Goal: Task Accomplishment & Management: Use online tool/utility

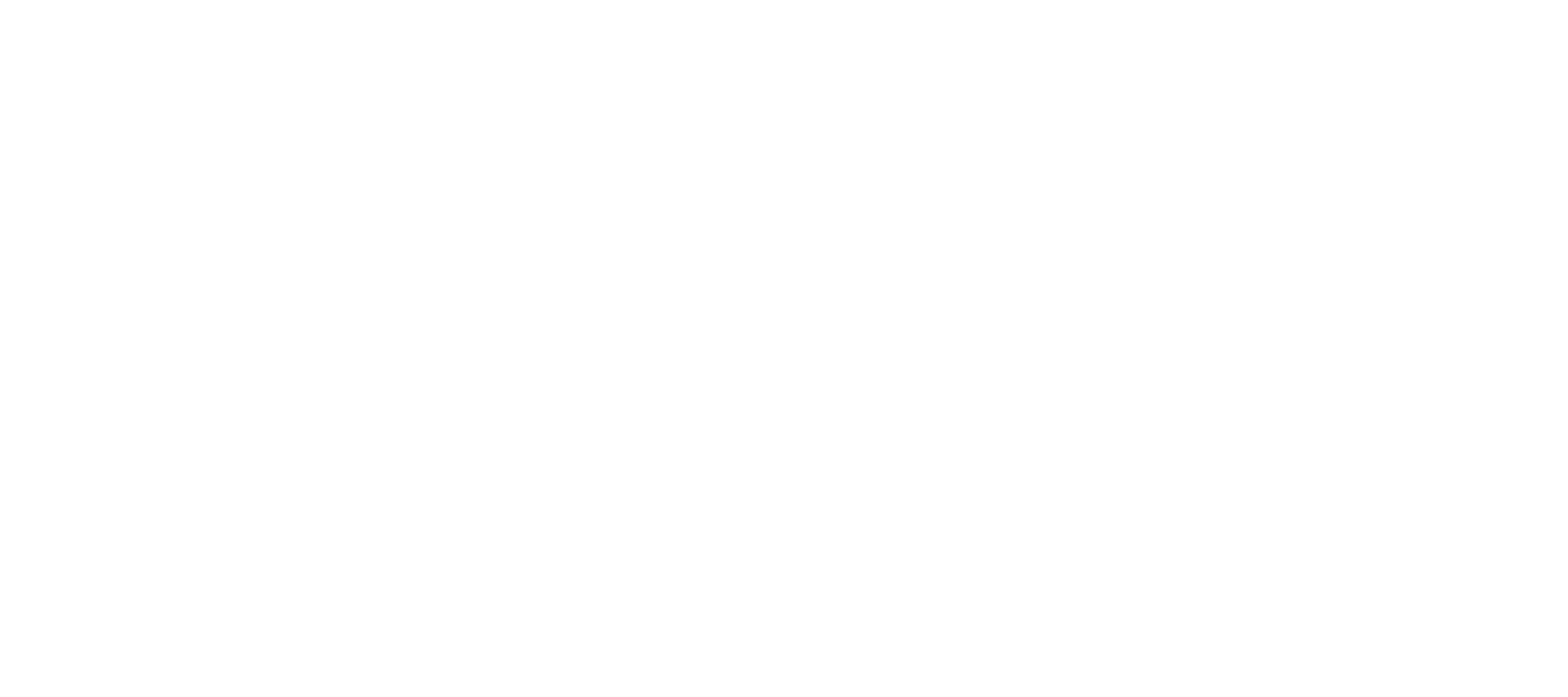
drag, startPoint x: 961, startPoint y: 256, endPoint x: 972, endPoint y: 249, distance: 13.0
click at [972, 0] on html at bounding box center [784, 0] width 1568 height 0
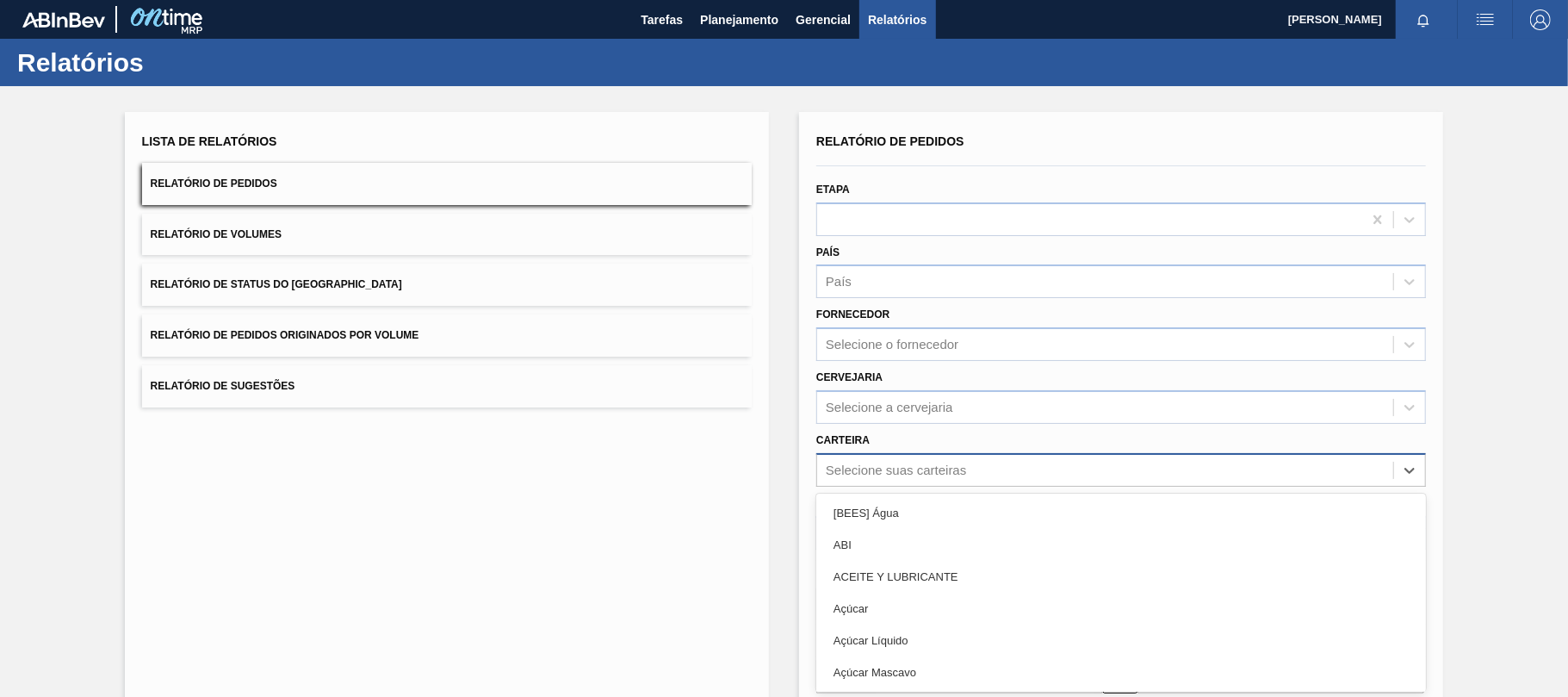
click at [847, 458] on div "option [BEES] Água focused, 1 of 101. 101 results available. Use Up and Down to…" at bounding box center [1121, 470] width 609 height 33
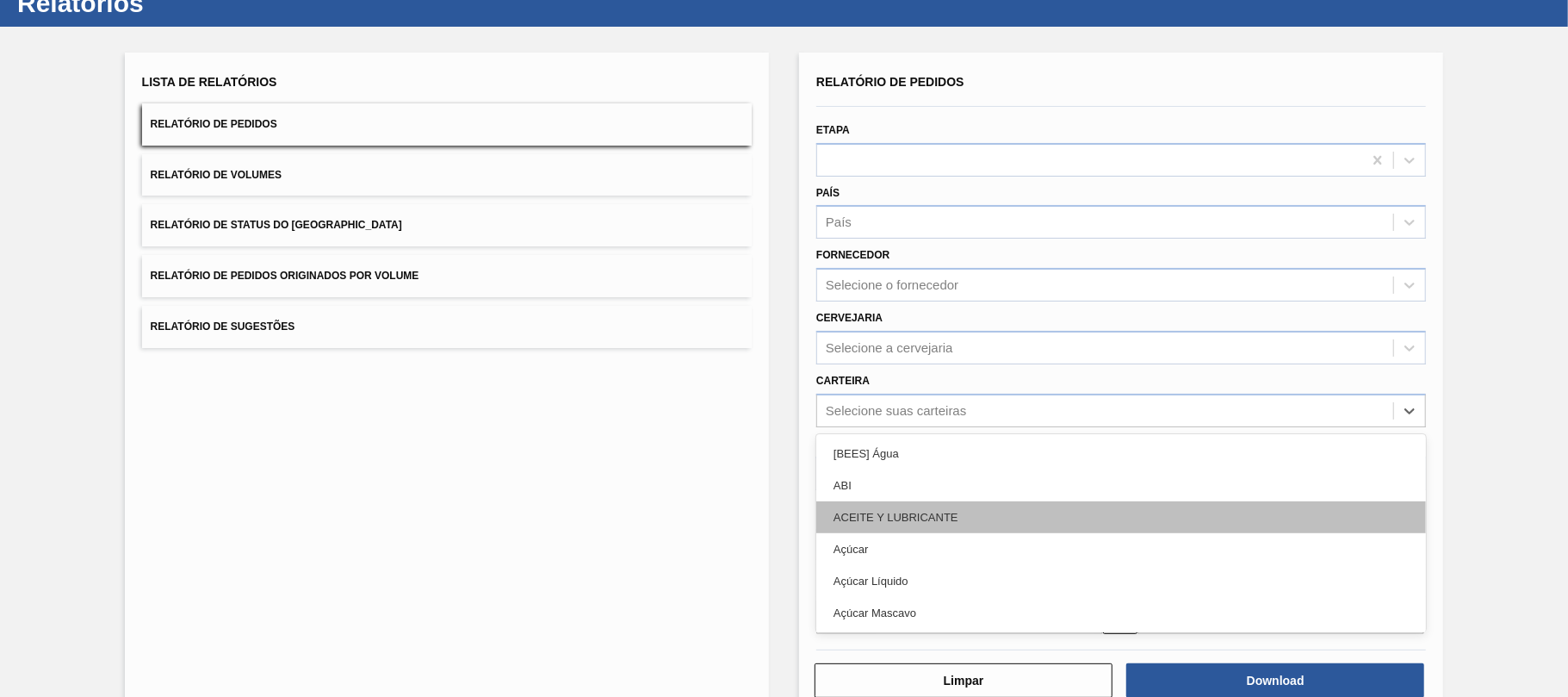
scroll to position [60, 0]
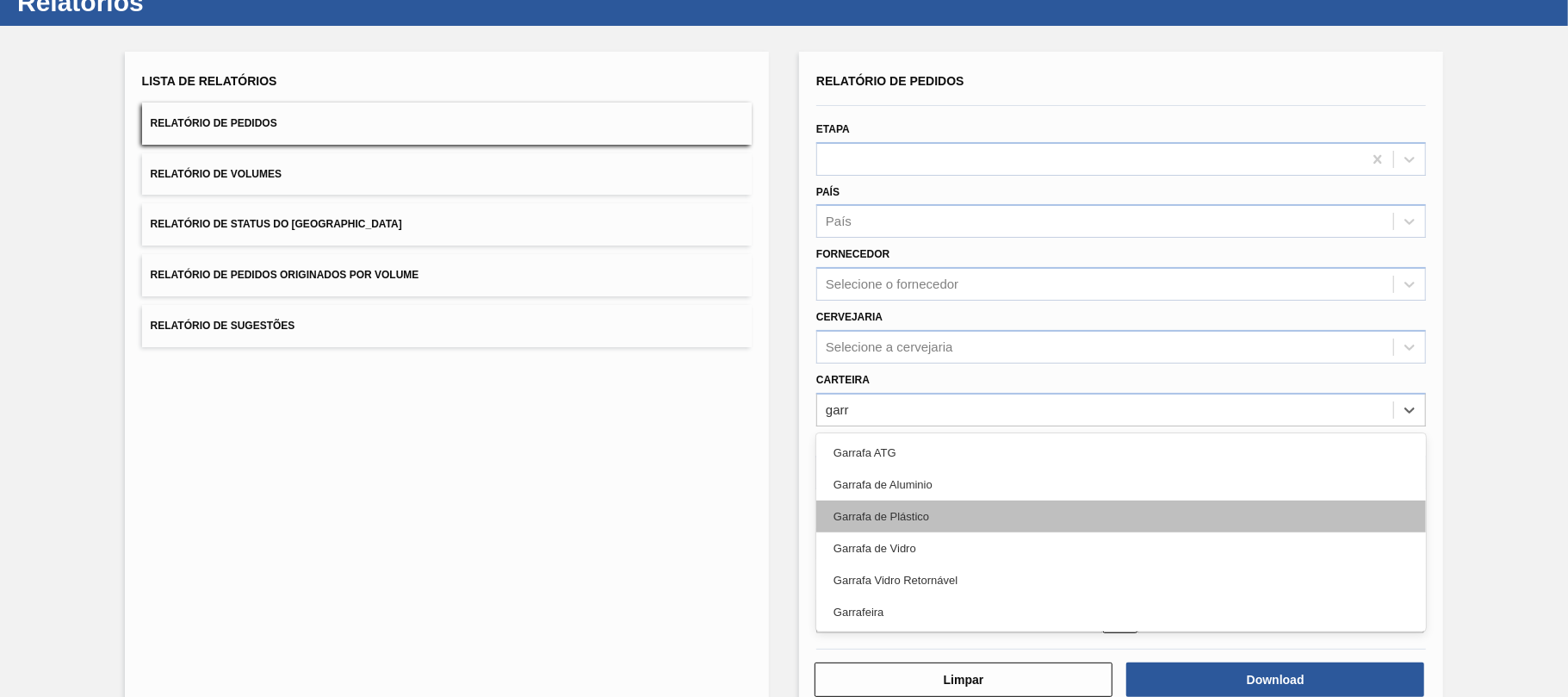
type input "garra"
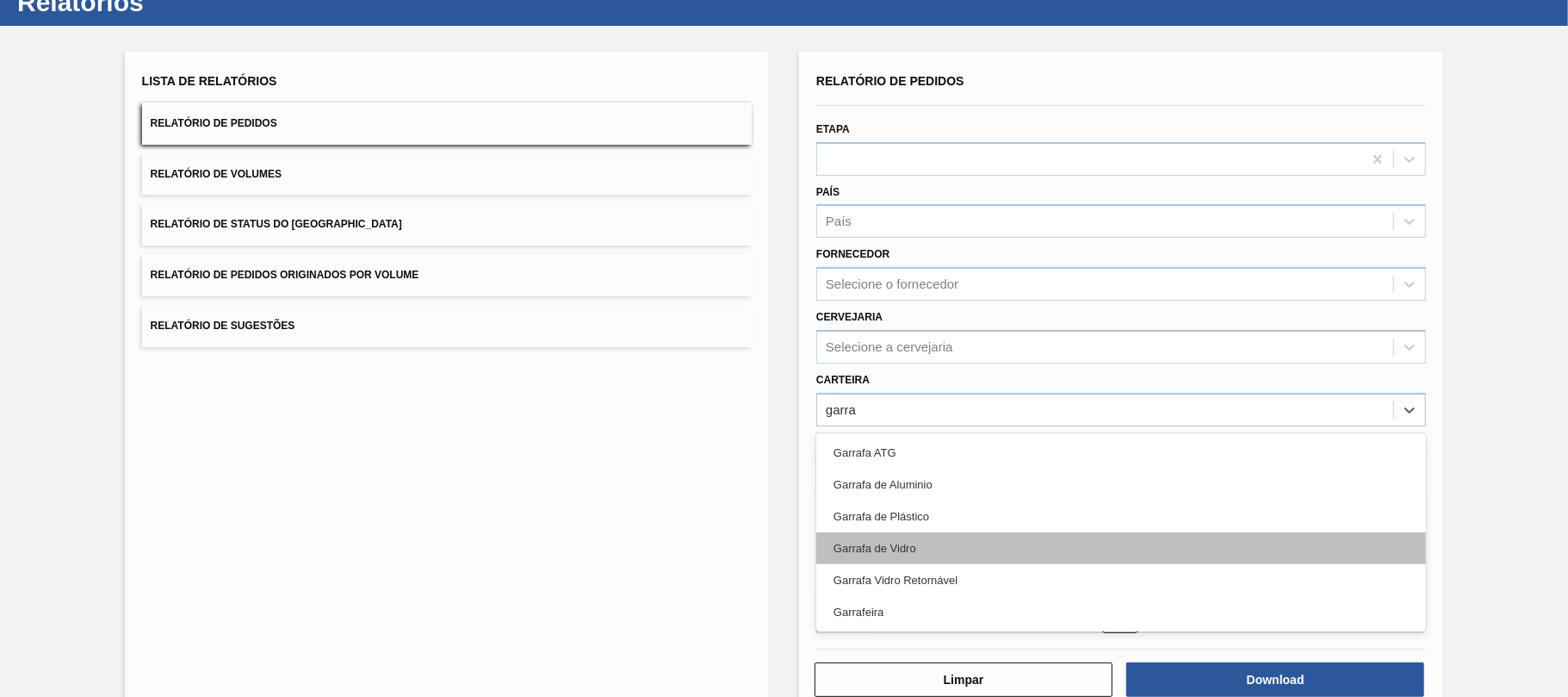
click at [859, 553] on div "Garrafa de Vidro" at bounding box center [1121, 549] width 609 height 31
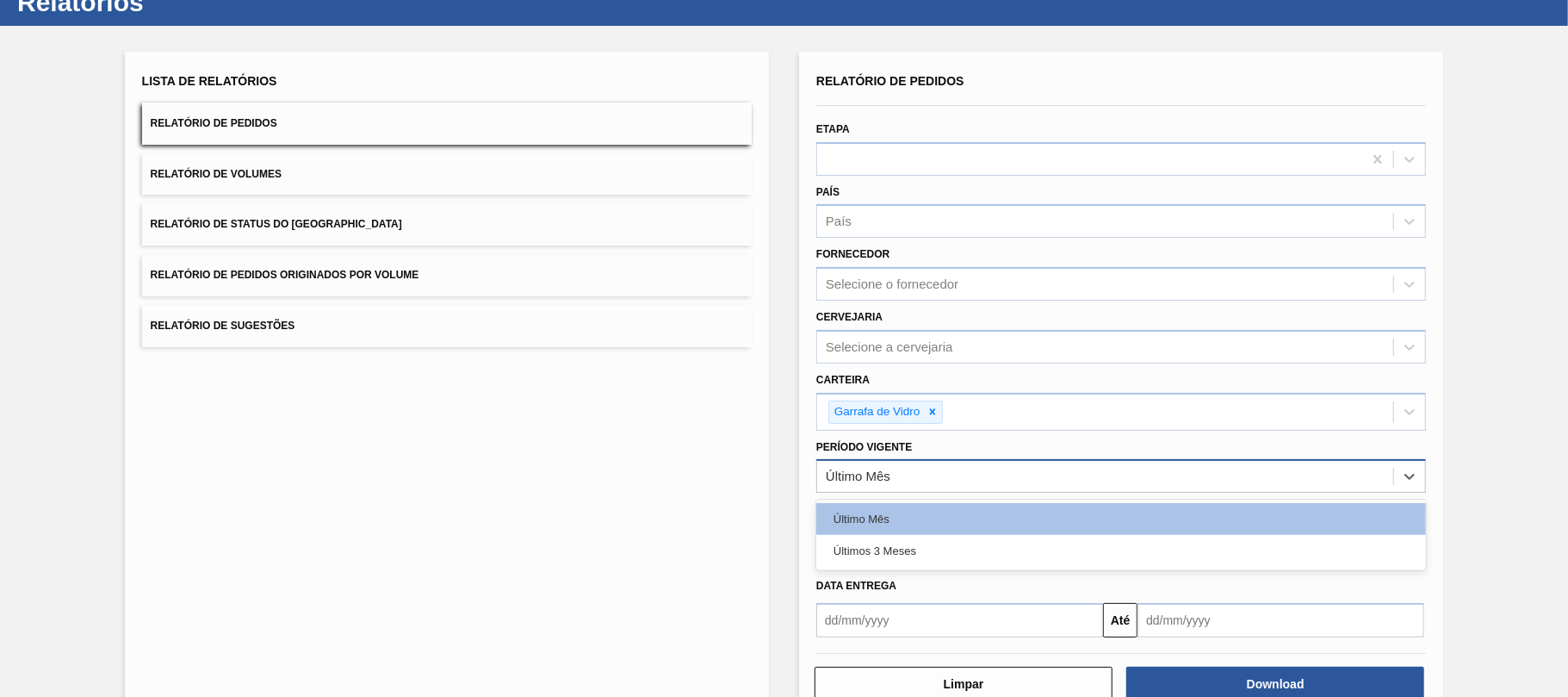
click at [900, 479] on div "Último Mês" at bounding box center [1105, 476] width 576 height 25
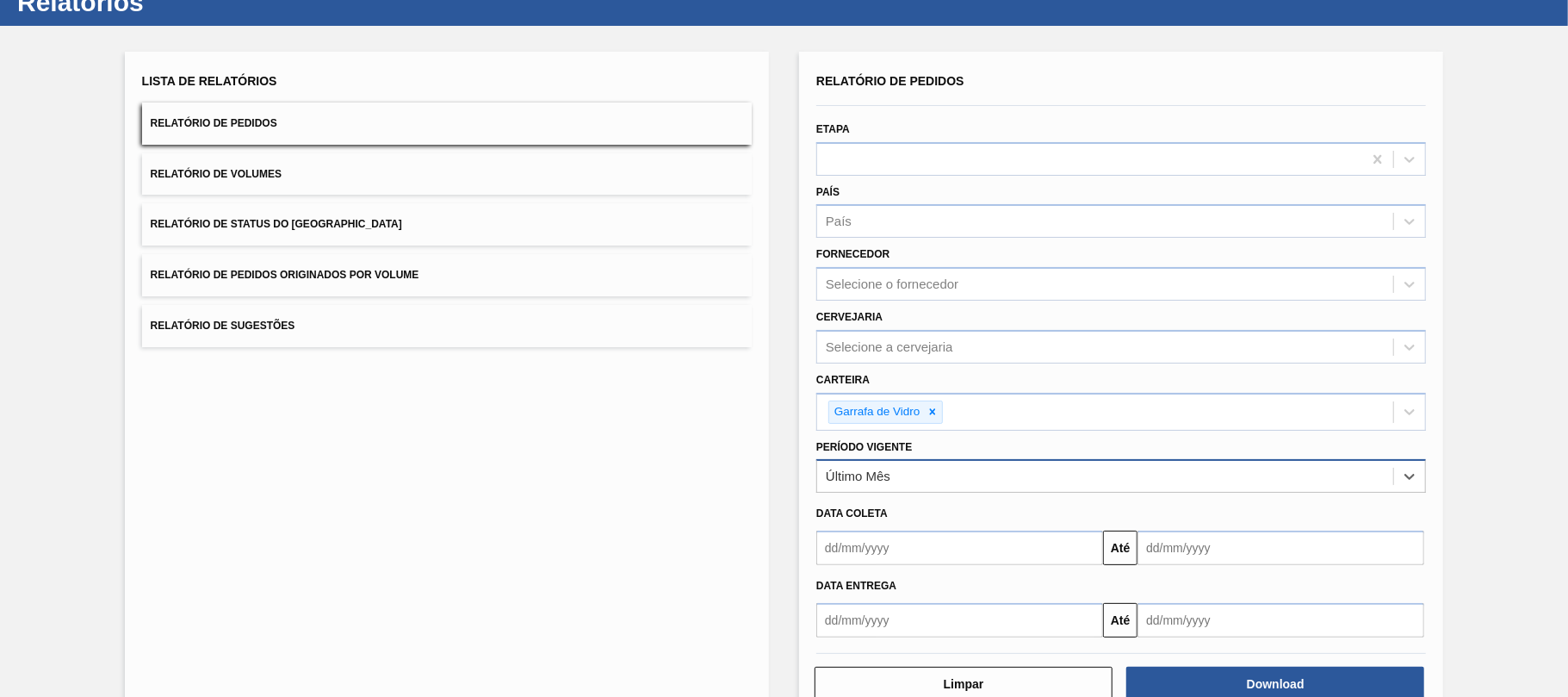
click at [900, 479] on div "Último Mês" at bounding box center [1105, 476] width 576 height 25
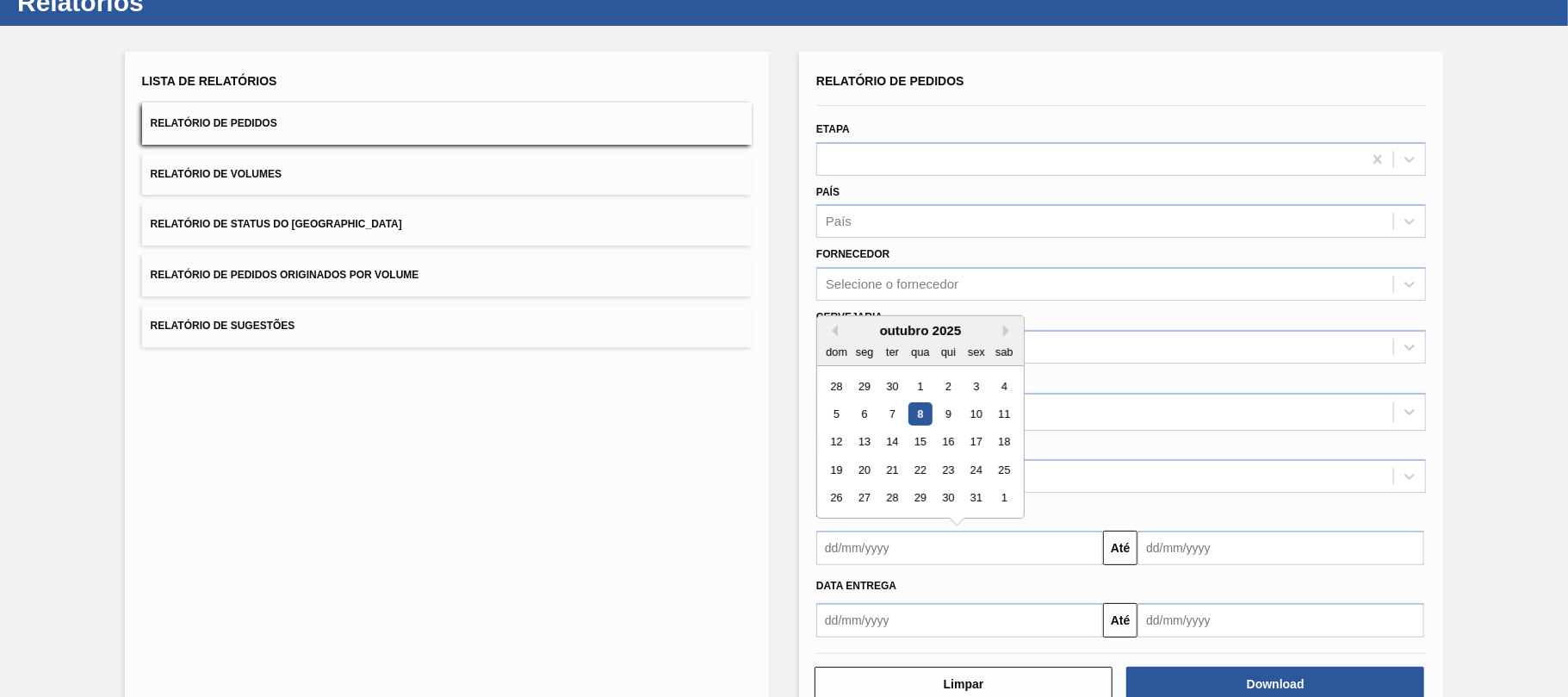
click at [893, 548] on input "text" at bounding box center [960, 548] width 287 height 34
type input "08/10/2025"
click at [1175, 558] on input "text" at bounding box center [1281, 548] width 287 height 34
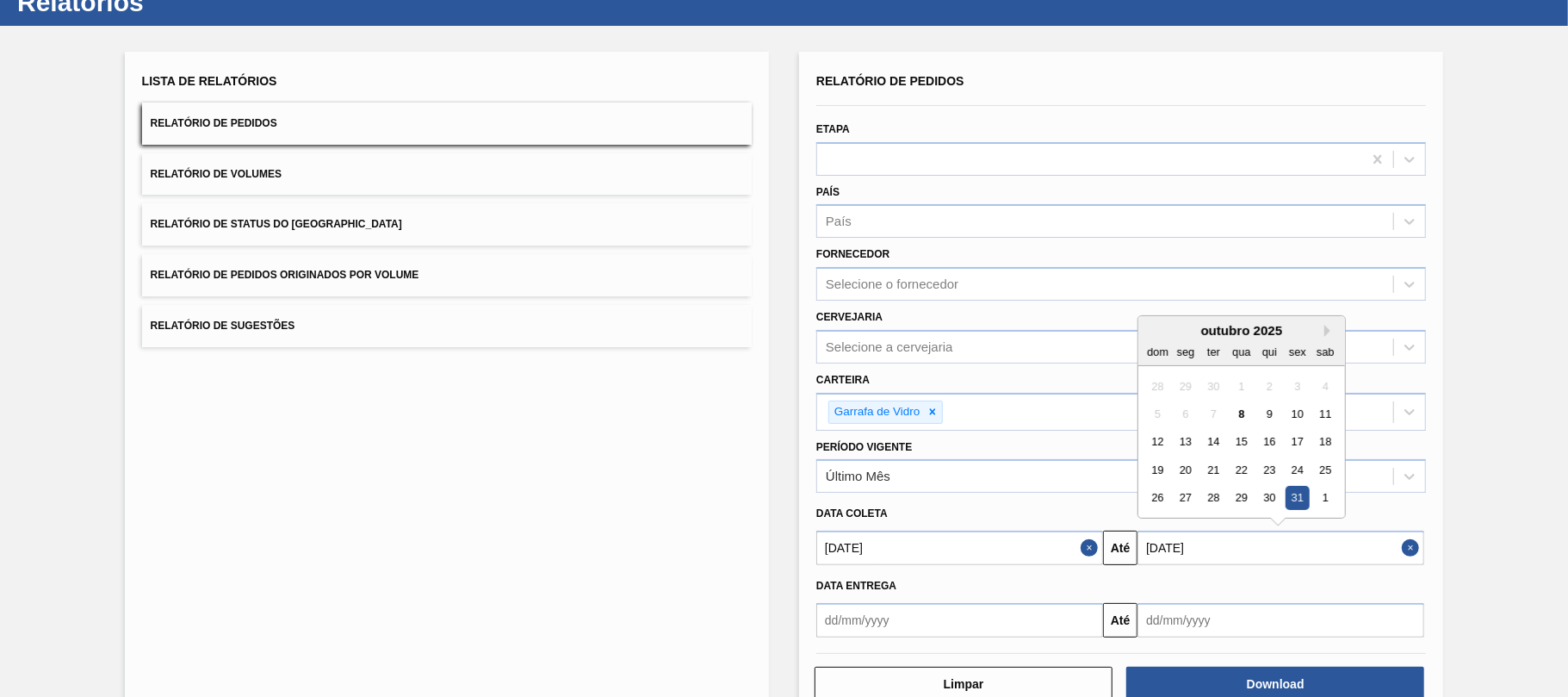
type input "31/10/2025"
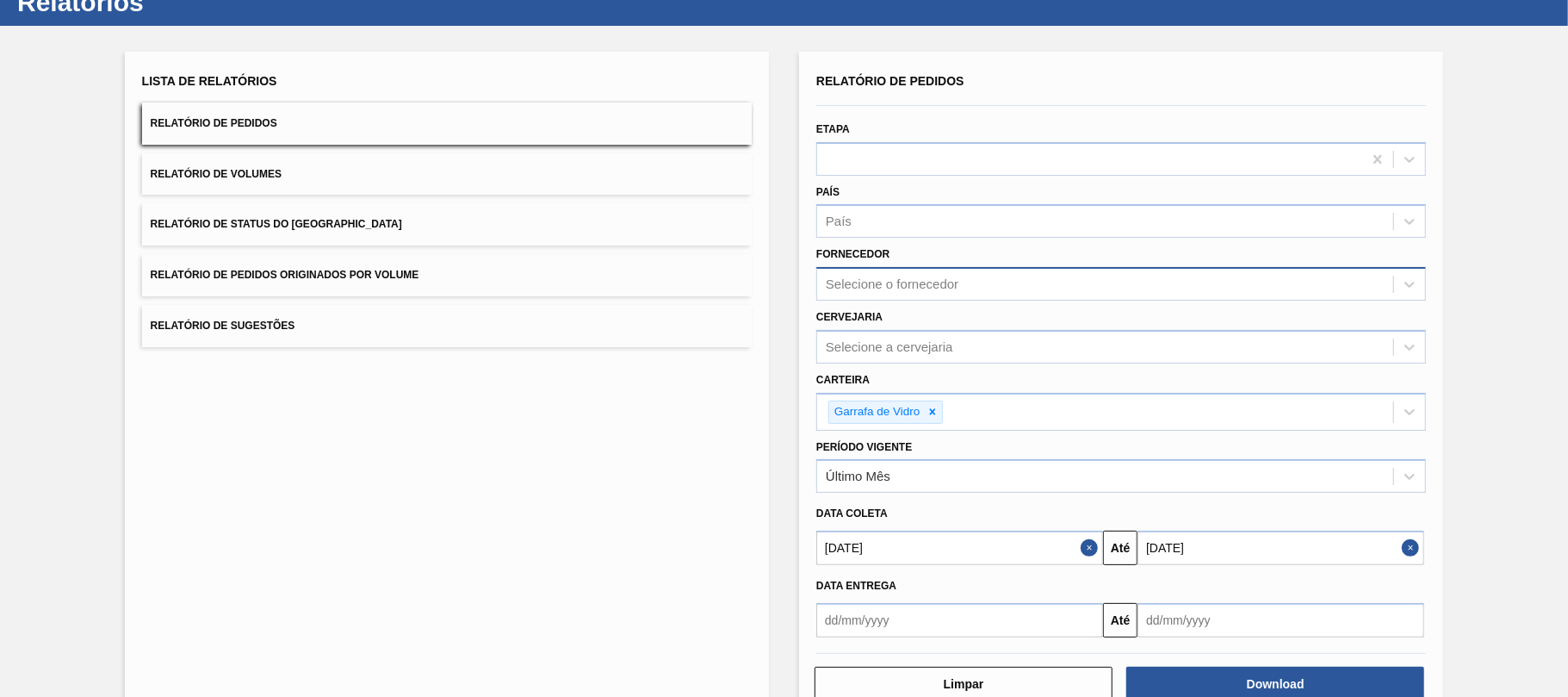
click at [869, 281] on div "Selecione o fornecedor" at bounding box center [891, 284] width 133 height 15
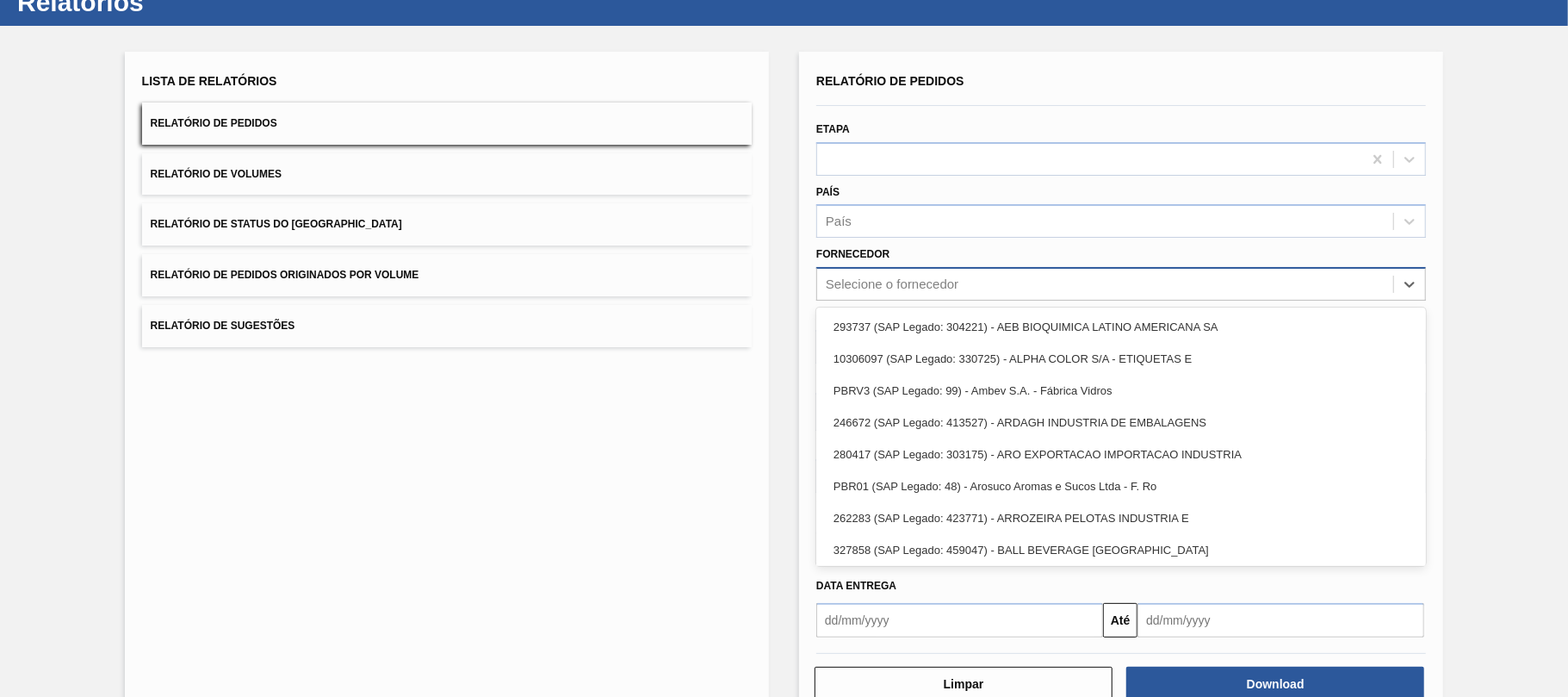
click at [871, 281] on div "Selecione o fornecedor" at bounding box center [891, 284] width 133 height 15
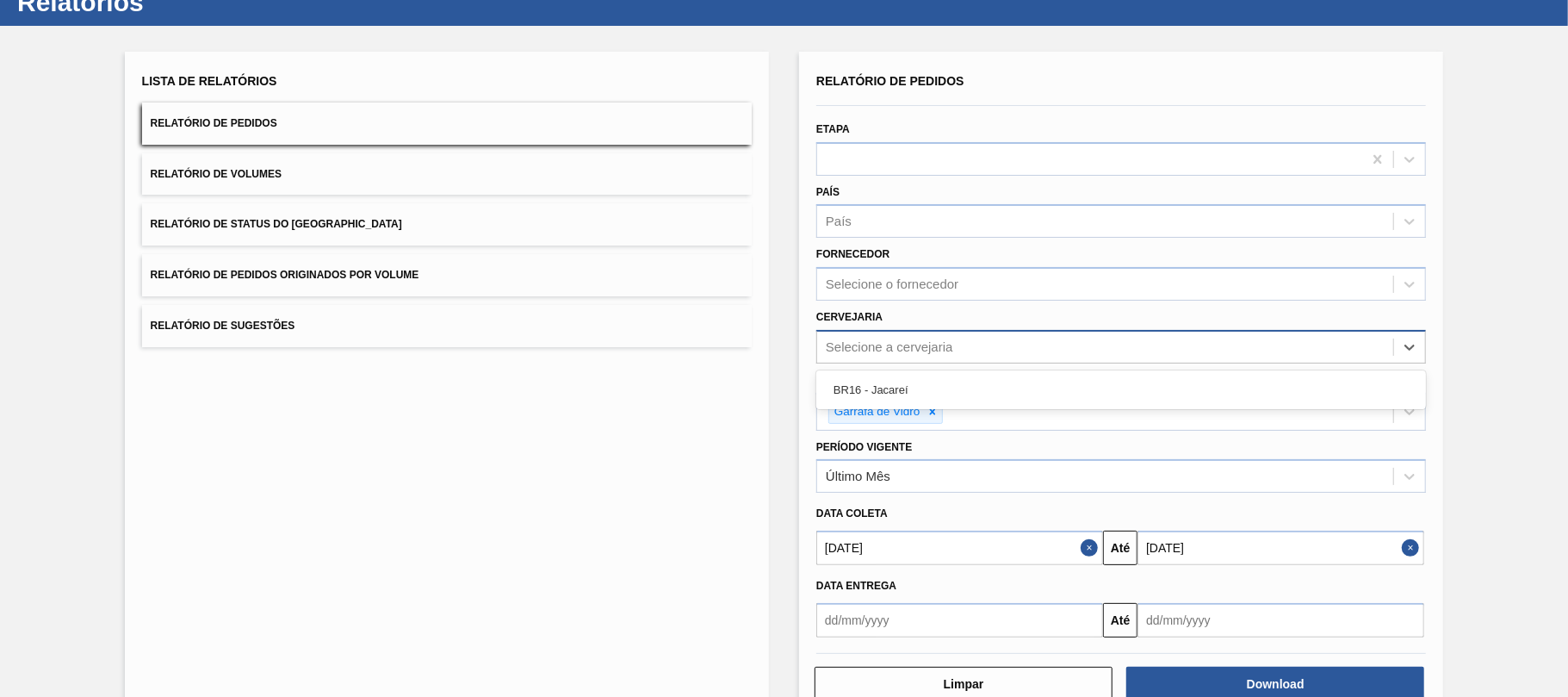
click at [868, 330] on div "Selecione a cervejaria" at bounding box center [1121, 347] width 609 height 33
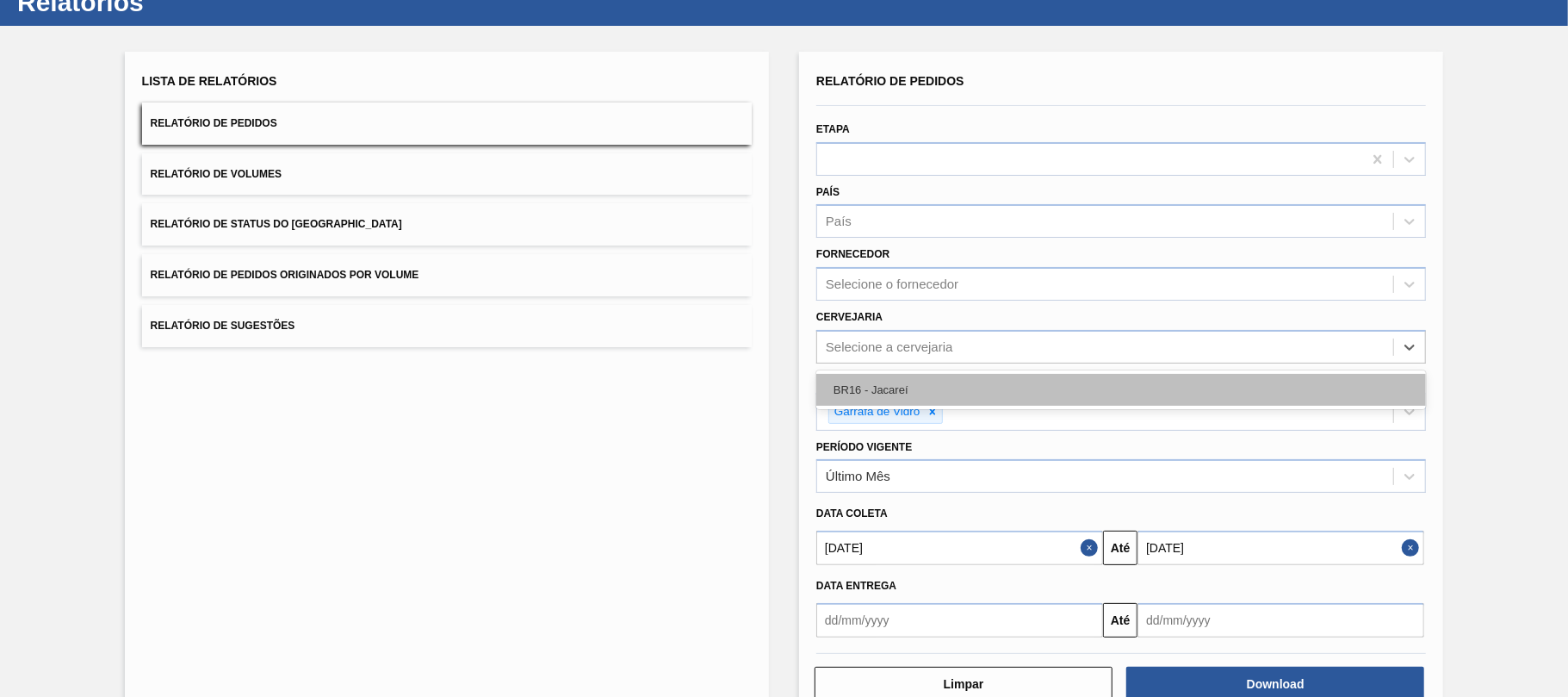
click at [875, 376] on div "BR16 - Jacareí" at bounding box center [1121, 389] width 609 height 31
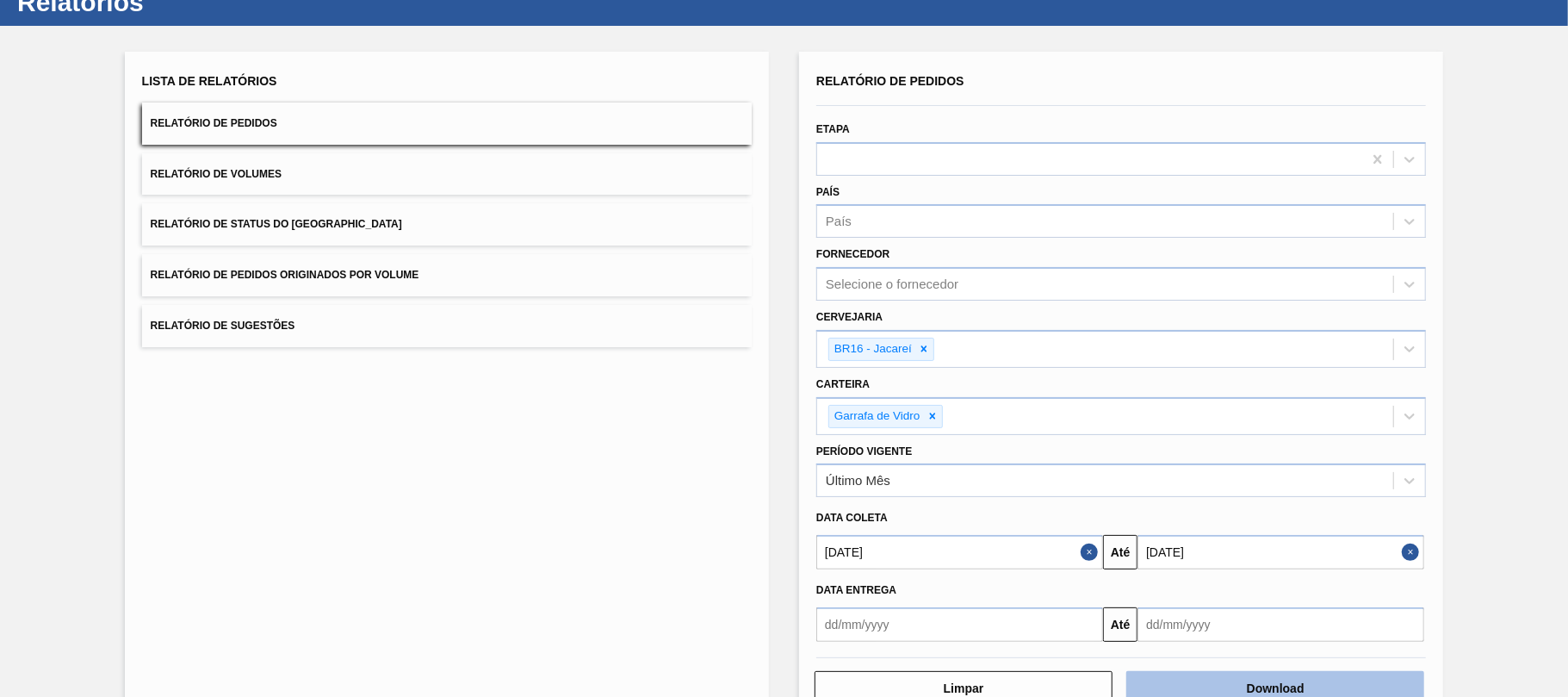
click at [1282, 686] on button "Download" at bounding box center [1274, 688] width 298 height 34
